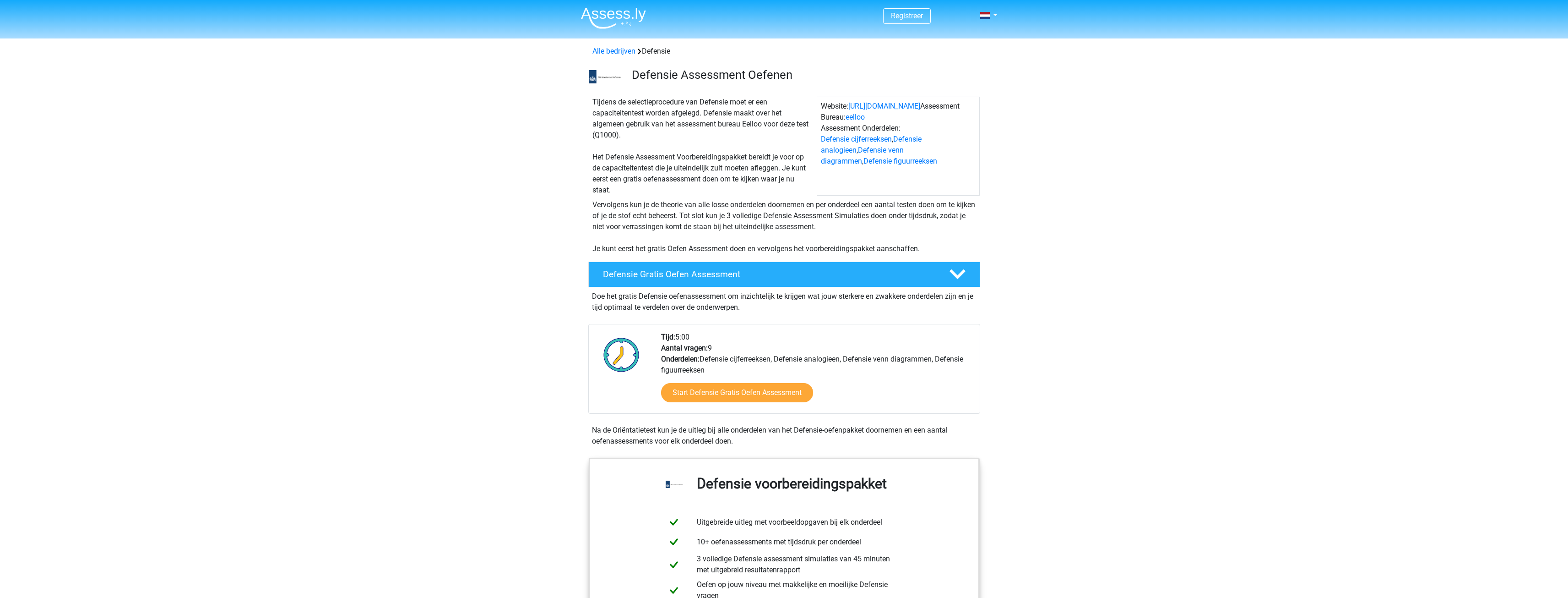
drag, startPoint x: 590, startPoint y: 105, endPoint x: 744, endPoint y: 130, distance: 156.0
click at [744, 130] on div "Tijdens de selectieprocedure van Defensie moet er een capaciteitentest worden a…" at bounding box center [702, 146] width 228 height 99
click at [744, 130] on div "Tijdens de selectieprocedure van Defensie moet er een capaciteitentest worden a…" at bounding box center [702, 146] width 228 height 99
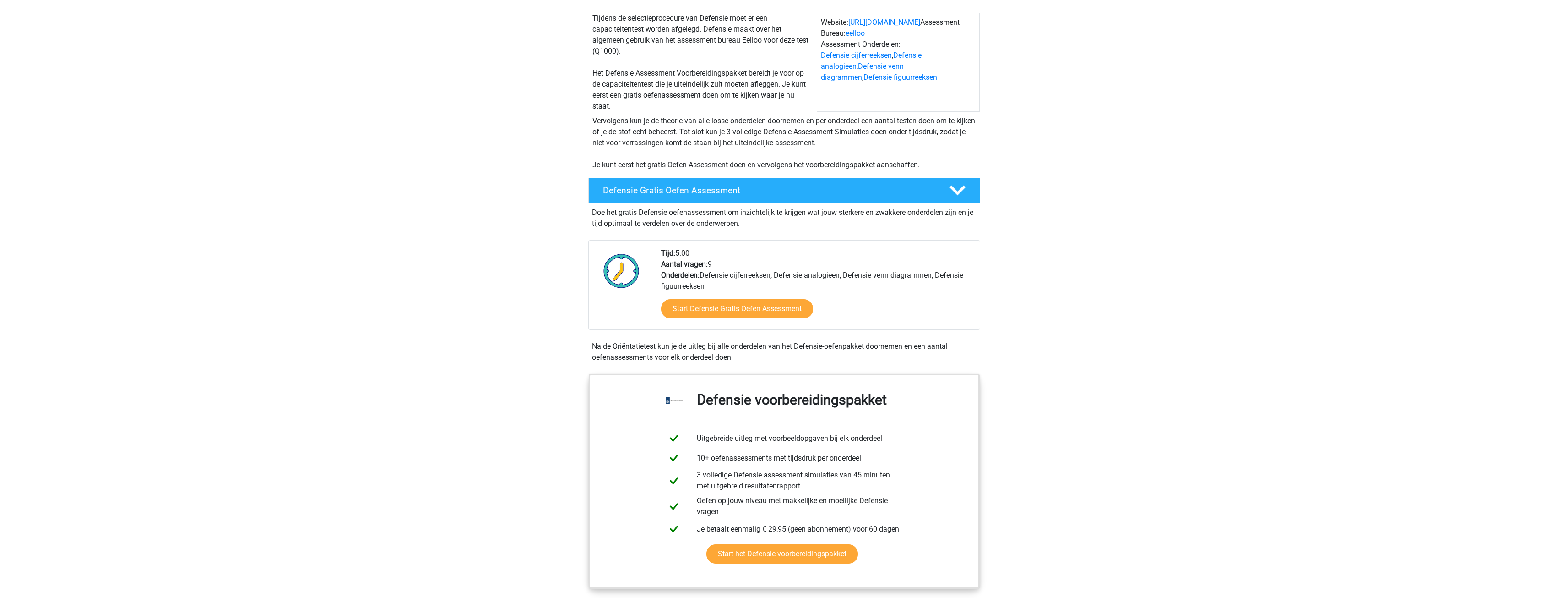
scroll to position [91, 0]
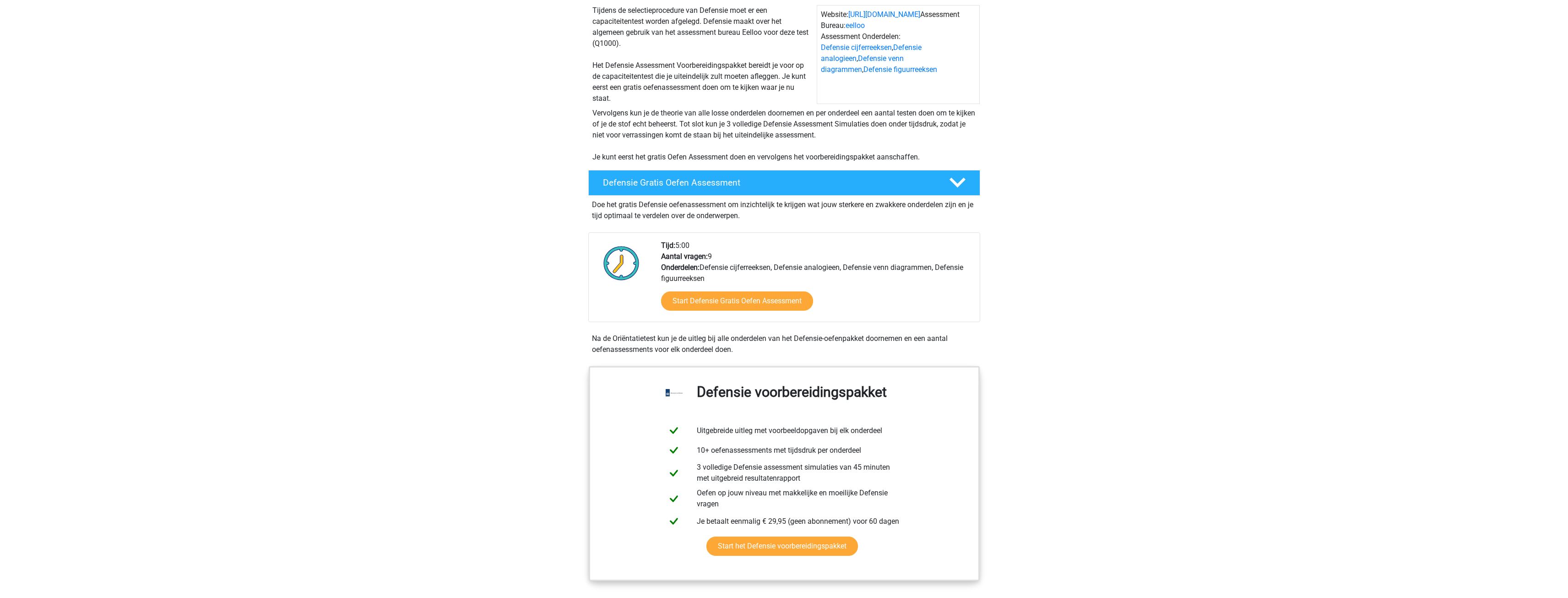
drag, startPoint x: 655, startPoint y: 241, endPoint x: 936, endPoint y: 280, distance: 283.7
click at [936, 280] on div "Tijd: 5:00 Aantal vragen: 9 Onderdelen: Defensie cijferreeksen, Defensie analog…" at bounding box center [817, 281] width 325 height 82
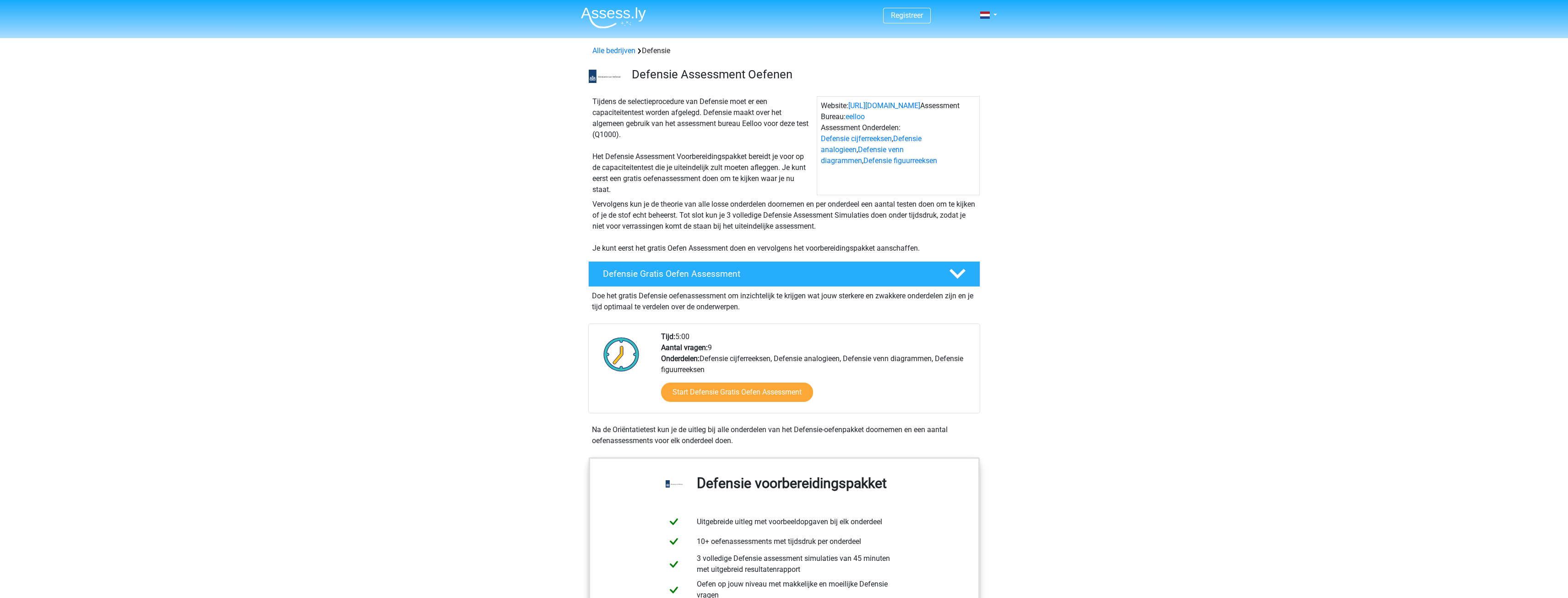
scroll to position [0, 0]
drag, startPoint x: 712, startPoint y: 368, endPoint x: 653, endPoint y: 336, distance: 67.1
click at [651, 336] on div "Tijd: 5:00 Aantal vragen: 9 Onderdelen: Defensie cijferreeksen, Defensie analog…" at bounding box center [784, 373] width 390 height 82
click at [927, 363] on div "Tijd: 5:00 Aantal vragen: 9 Onderdelen: Defensie cijferreeksen, Defensie analog…" at bounding box center [817, 373] width 325 height 82
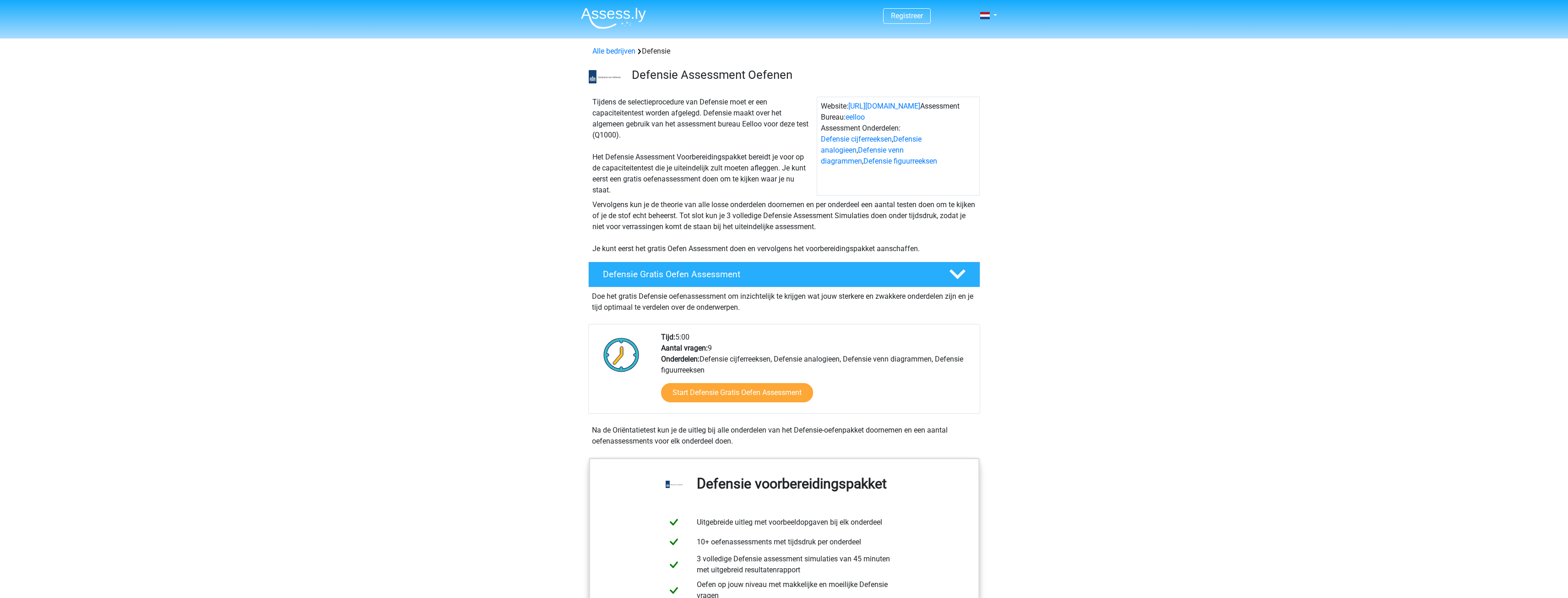
drag, startPoint x: 525, startPoint y: 155, endPoint x: 539, endPoint y: 169, distance: 19.8
drag, startPoint x: 596, startPoint y: 134, endPoint x: 616, endPoint y: 136, distance: 20.1
click at [616, 136] on div "Tijdens de selectieprocedure van Defensie moet er een capaciteitentest worden a…" at bounding box center [702, 146] width 228 height 99
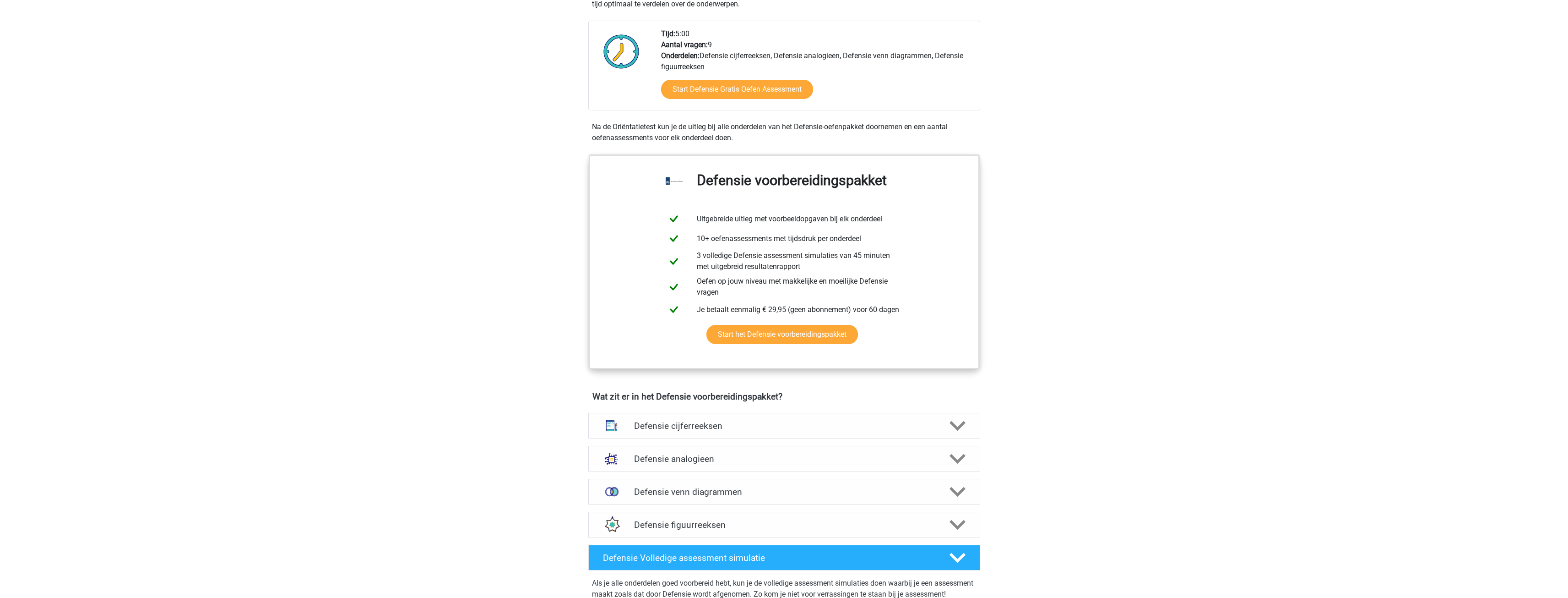
scroll to position [229, 0]
